Goal: Information Seeking & Learning: Check status

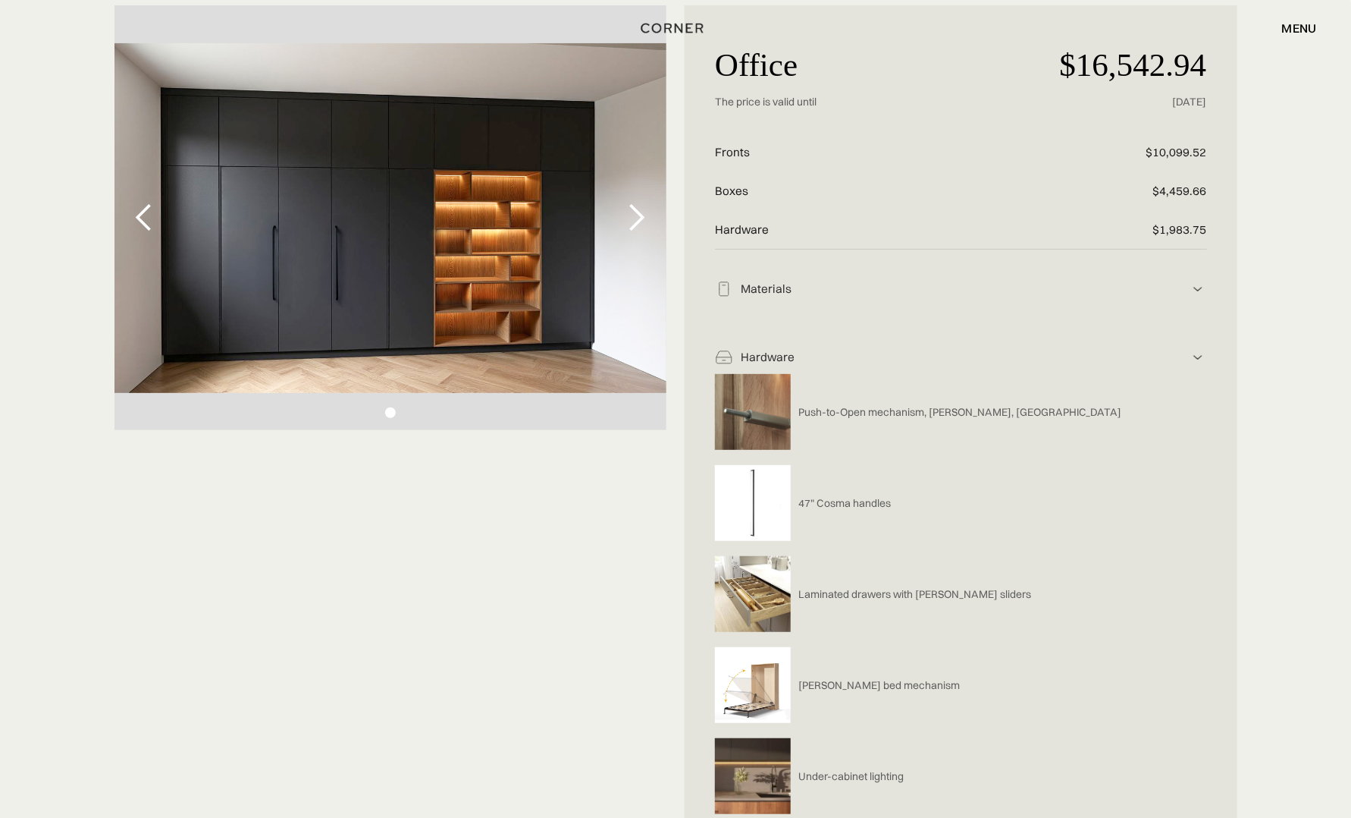
click at [385, 127] on div "1 of 1" at bounding box center [391, 217] width 553 height 425
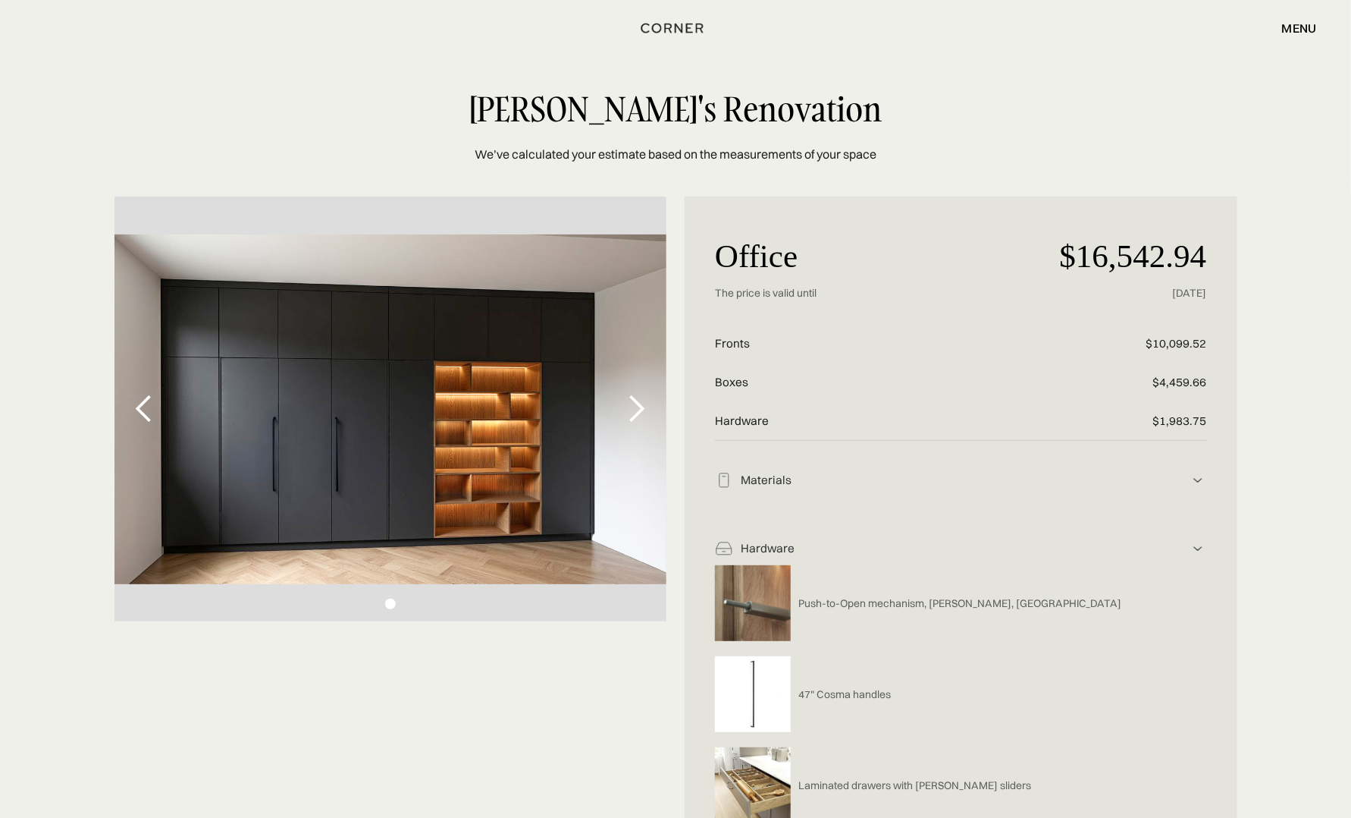
click at [423, 375] on div "1 of 1" at bounding box center [391, 408] width 553 height 425
click at [636, 410] on div "next slide" at bounding box center [636, 409] width 30 height 30
click at [440, 408] on div "1 of 1" at bounding box center [391, 408] width 553 height 425
drag, startPoint x: 440, startPoint y: 408, endPoint x: 403, endPoint y: 739, distance: 333.4
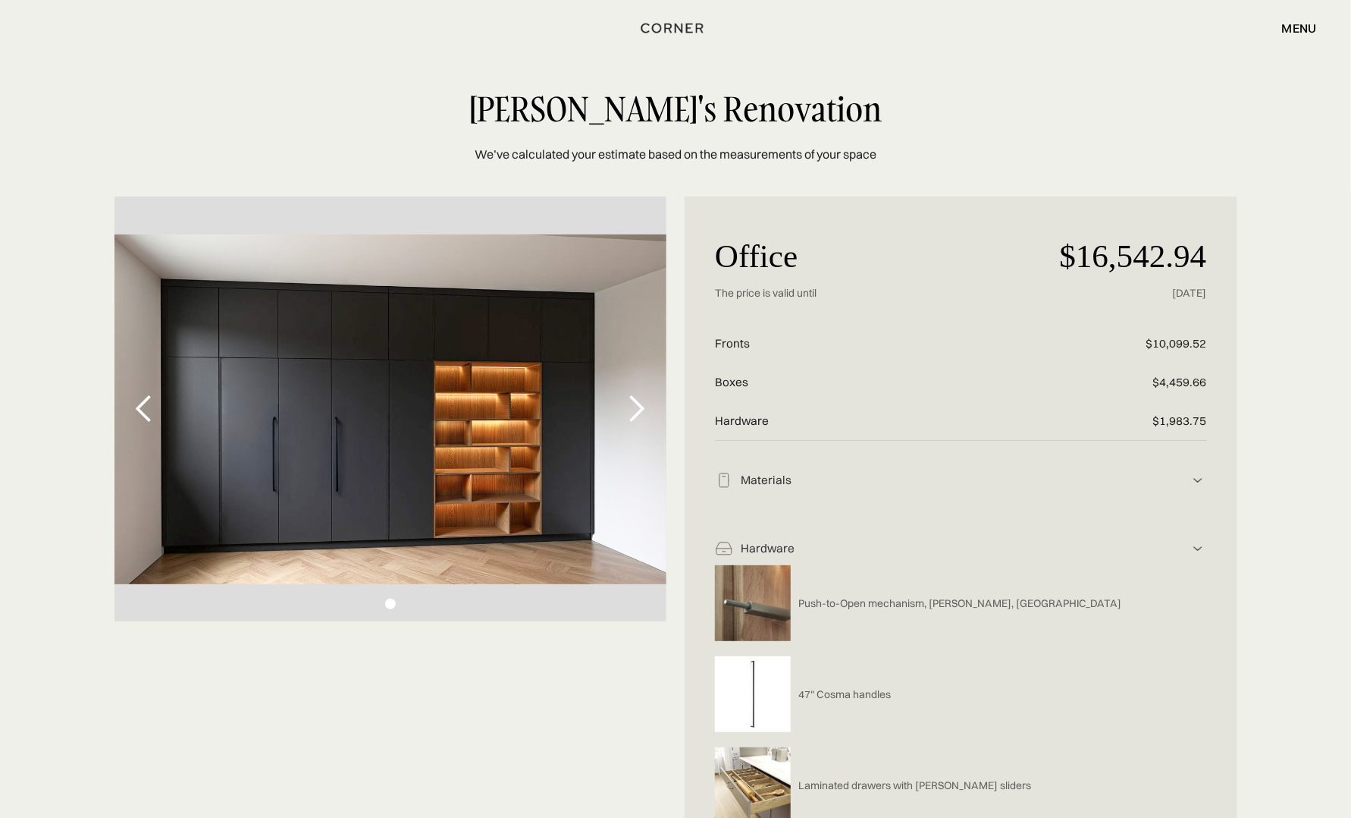
drag, startPoint x: 456, startPoint y: 430, endPoint x: 430, endPoint y: 749, distance: 320.3
